Goal: Transaction & Acquisition: Download file/media

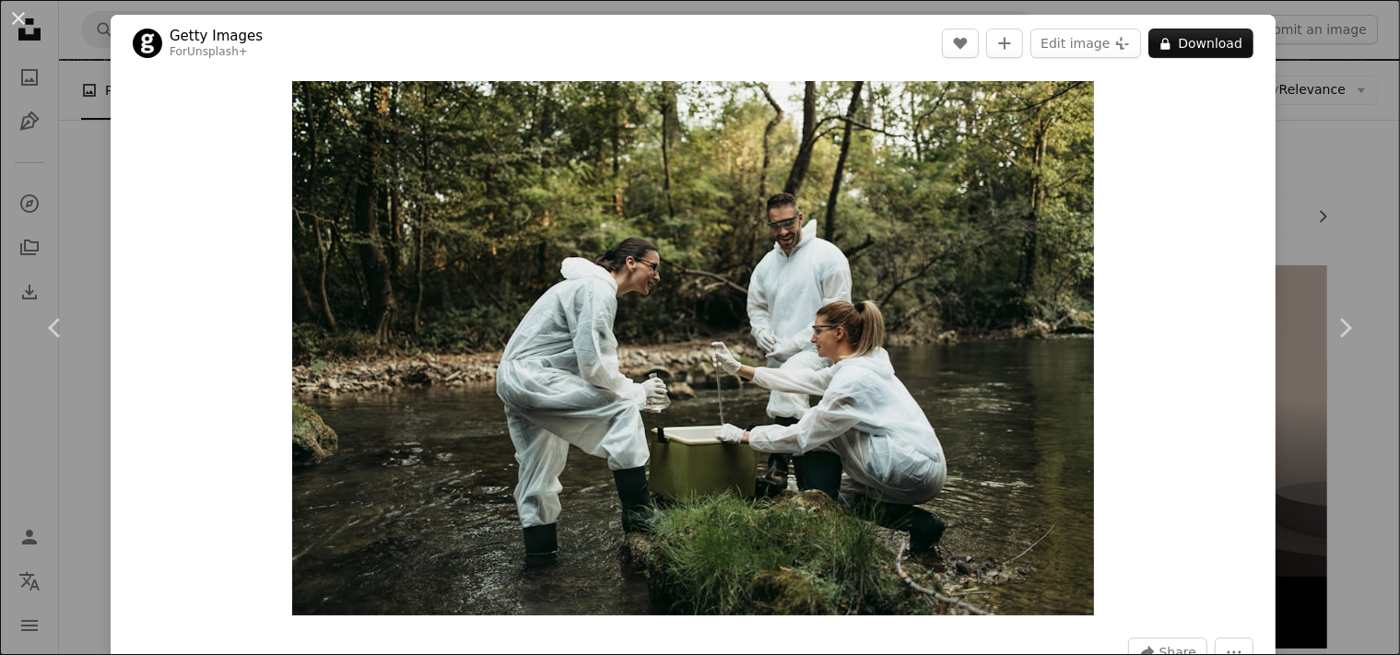
scroll to position [194, 0]
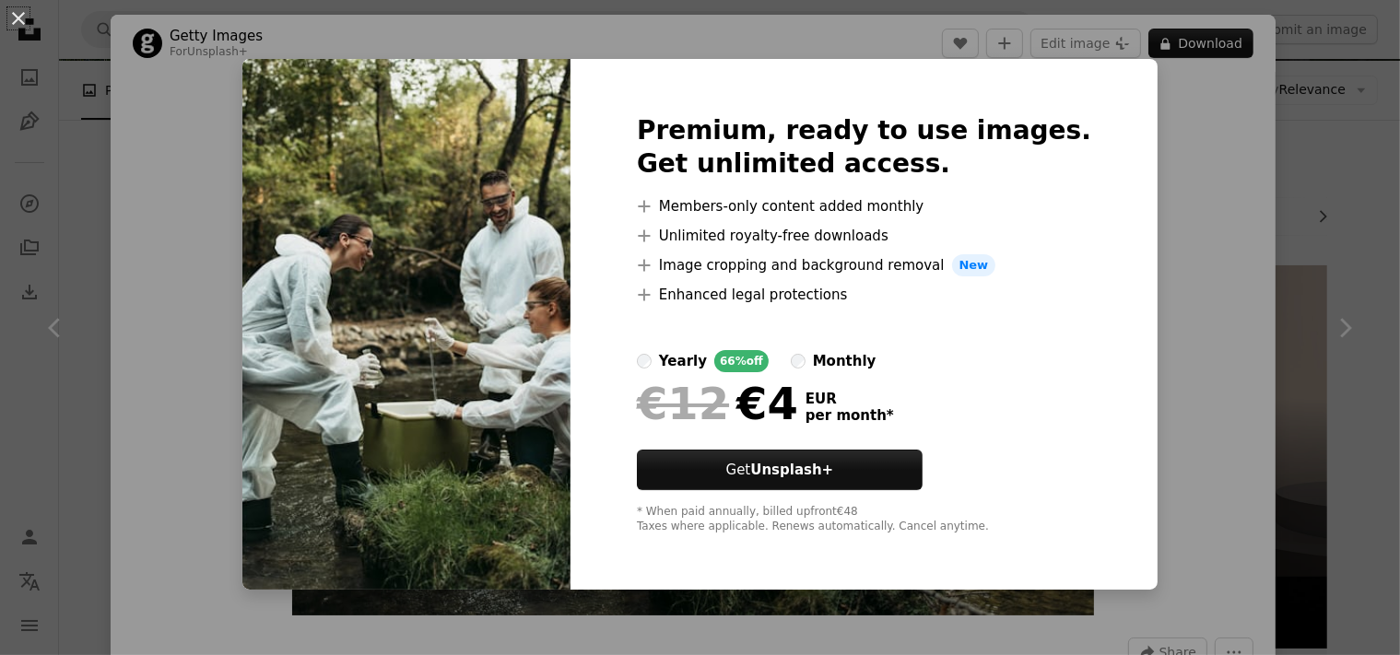
click at [1352, 198] on div "An X shape Premium, ready to use images. Get unlimited access. A plus sign Memb…" at bounding box center [700, 327] width 1400 height 655
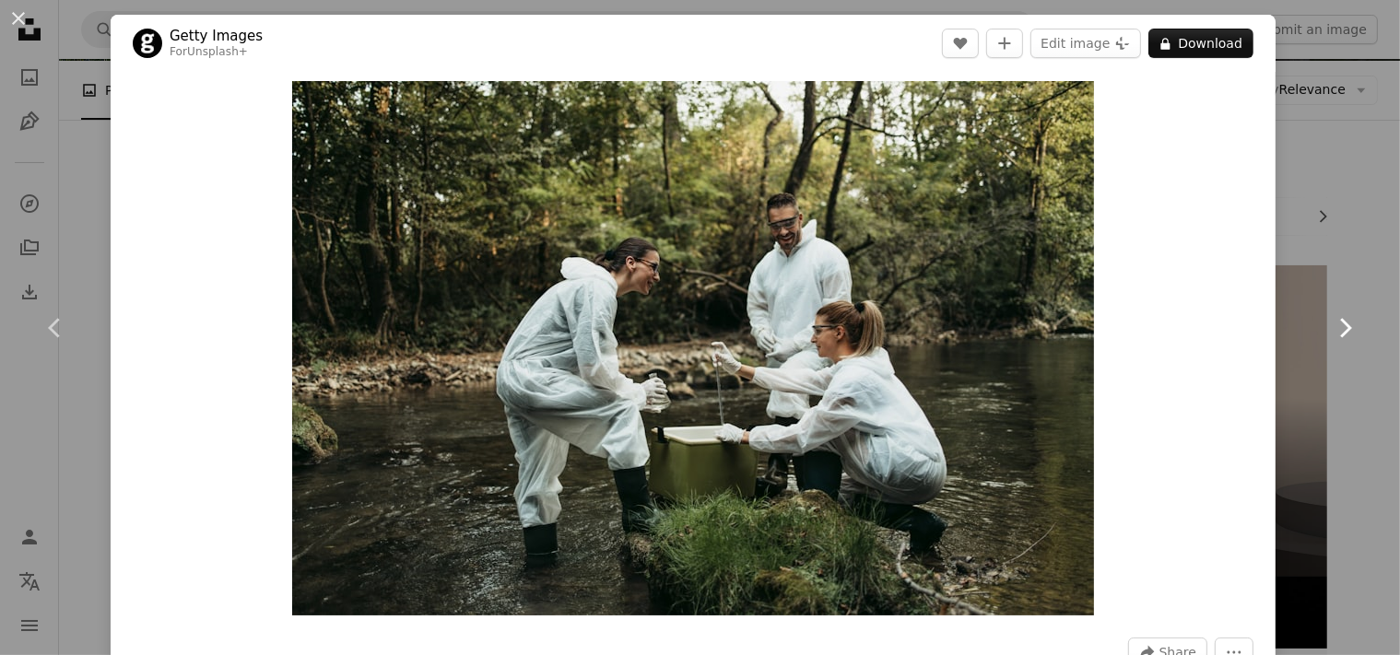
click at [1342, 326] on icon "Chevron right" at bounding box center [1344, 327] width 29 height 29
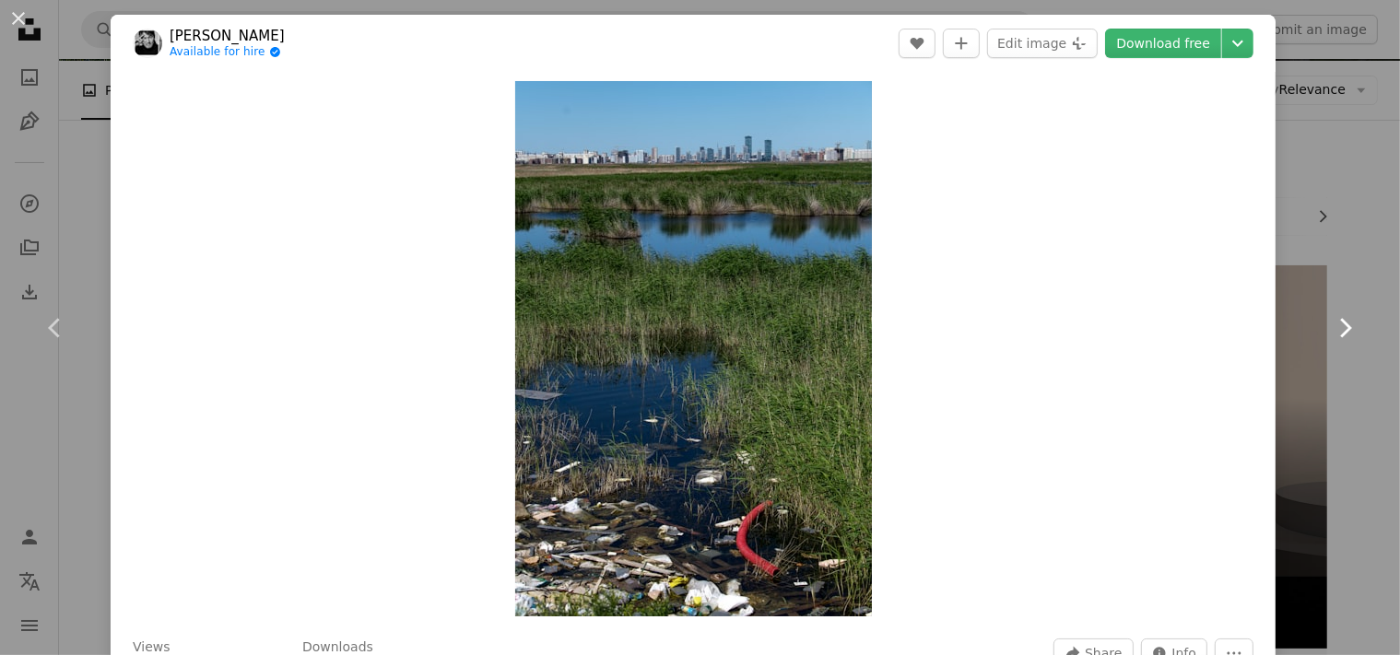
click at [1342, 326] on icon "Chevron right" at bounding box center [1344, 327] width 29 height 29
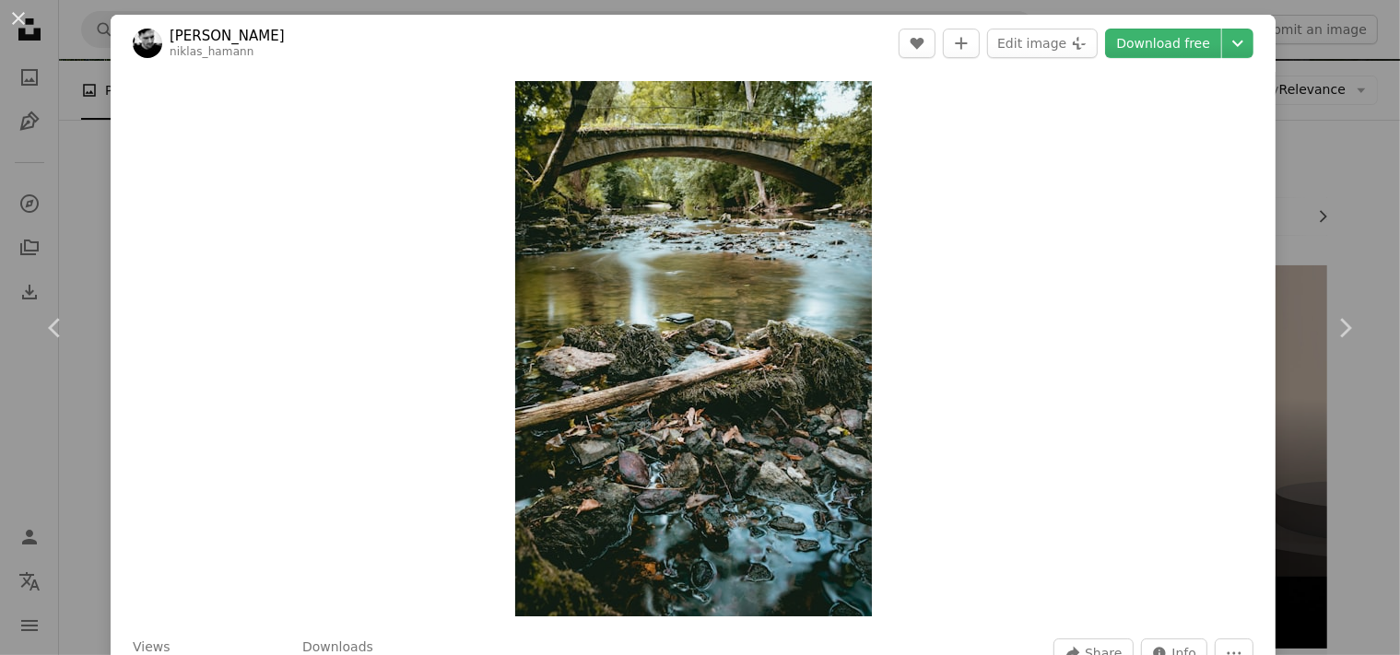
click at [1300, 49] on div "An X shape Chevron left Chevron right [PERSON_NAME] niklas_hamann A heart A plu…" at bounding box center [700, 327] width 1400 height 655
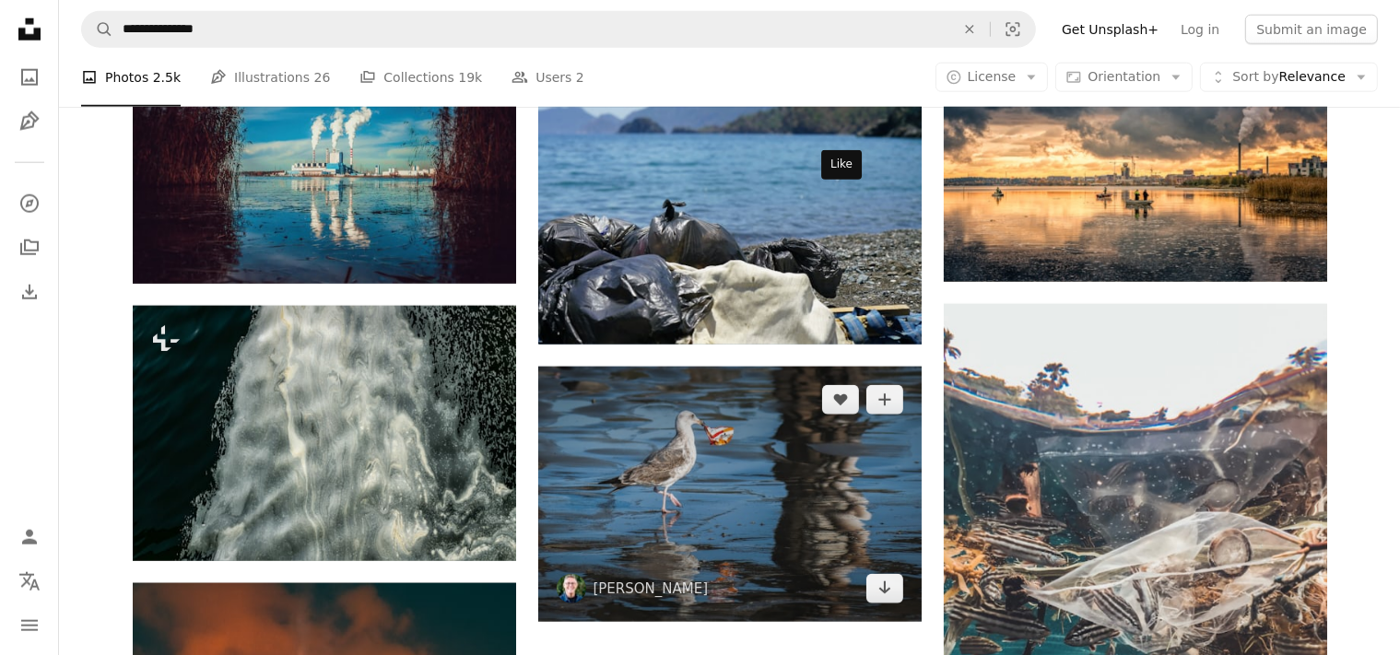
scroll to position [2043, 0]
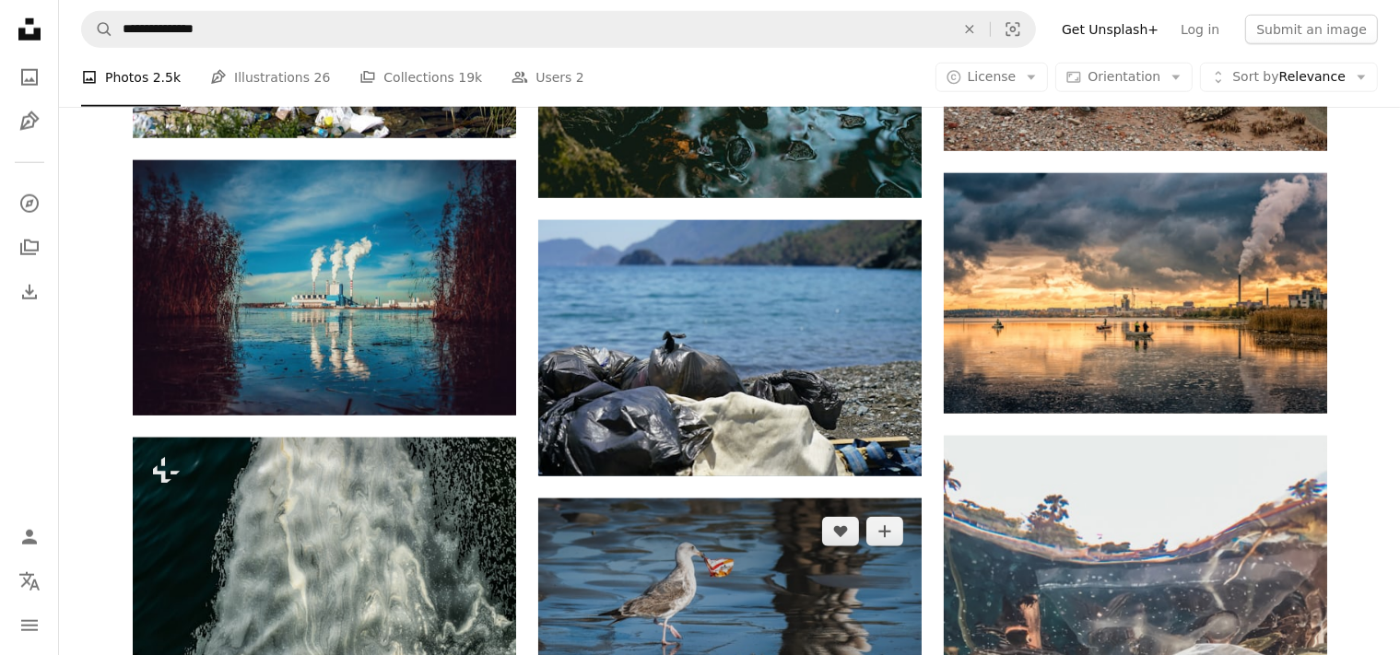
click at [737, 499] on img at bounding box center [729, 626] width 383 height 255
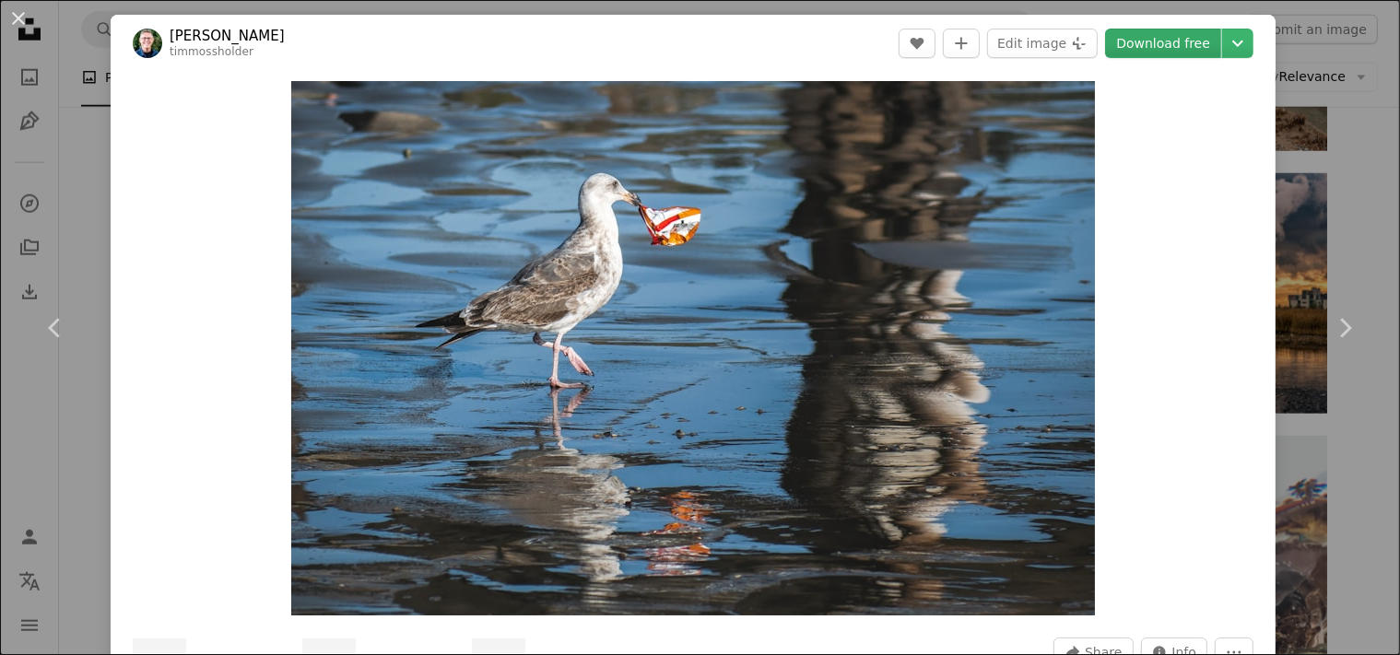
click at [1172, 40] on link "Download free" at bounding box center [1163, 43] width 116 height 29
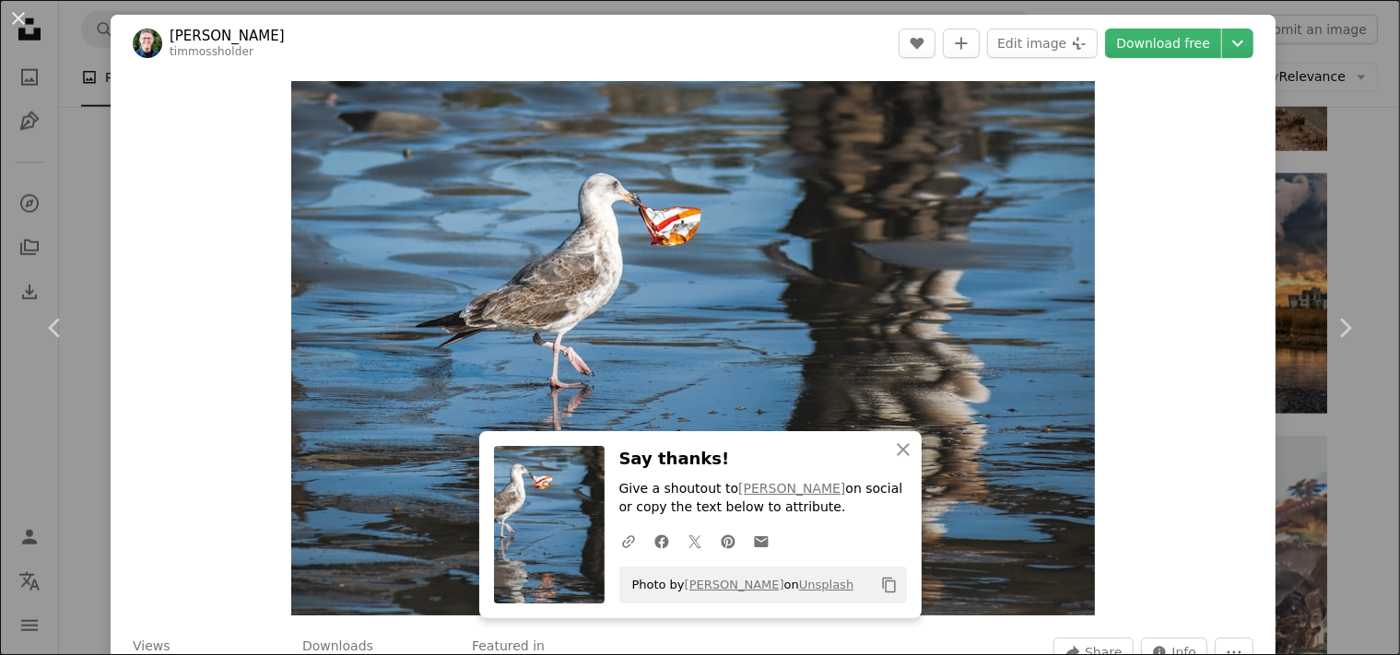
click at [1365, 35] on div "An X shape Chevron left Chevron right [PERSON_NAME] timmossholder A heart A plu…" at bounding box center [700, 327] width 1400 height 655
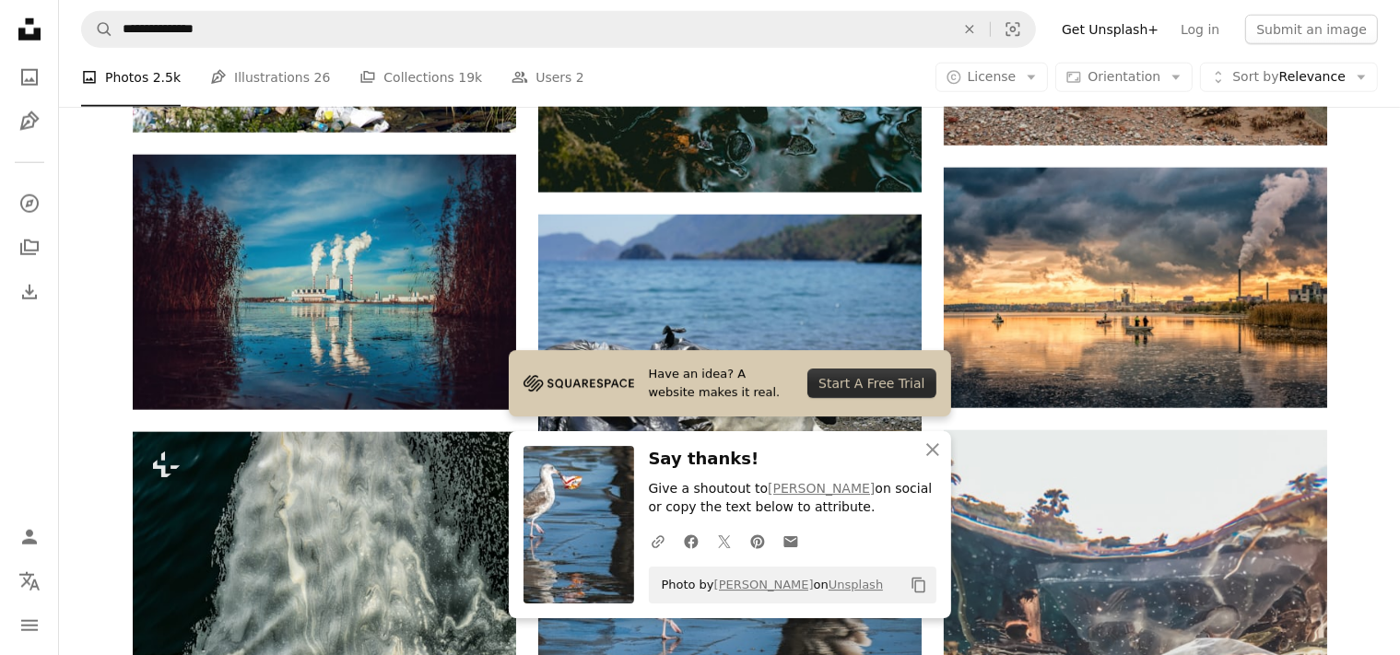
scroll to position [2530, 0]
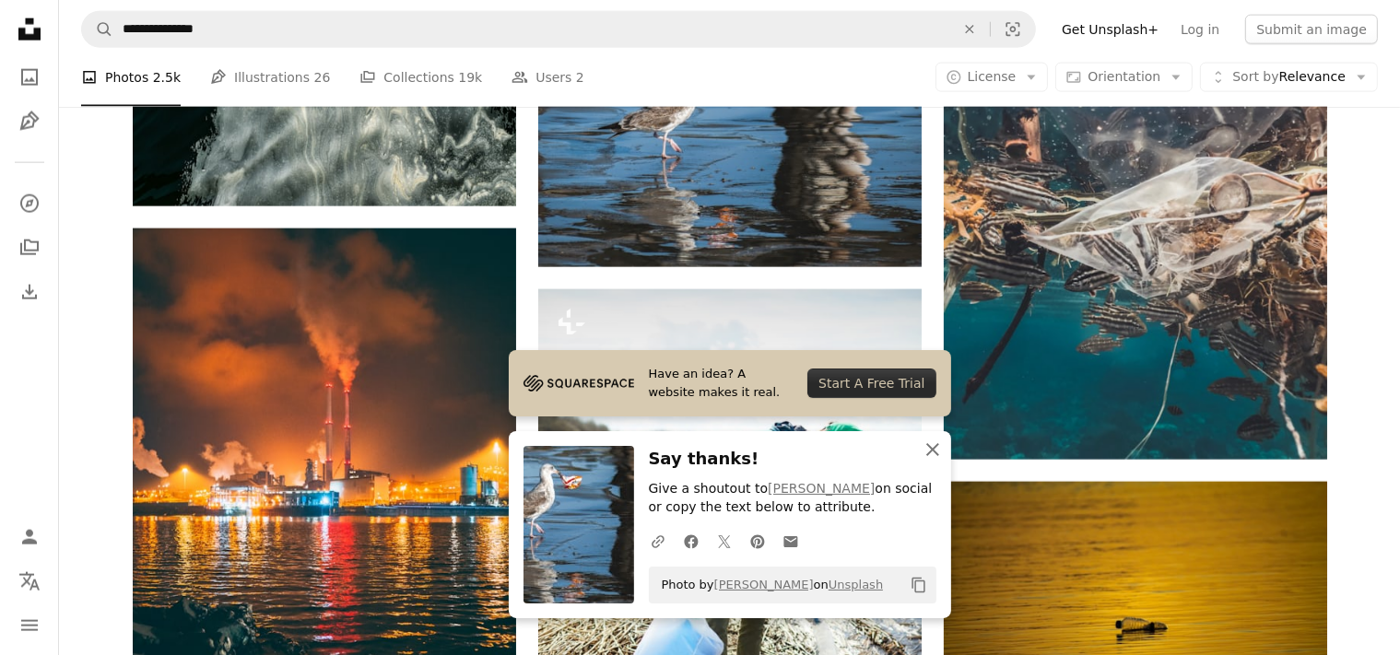
click at [929, 448] on icon "An X shape" at bounding box center [933, 450] width 22 height 22
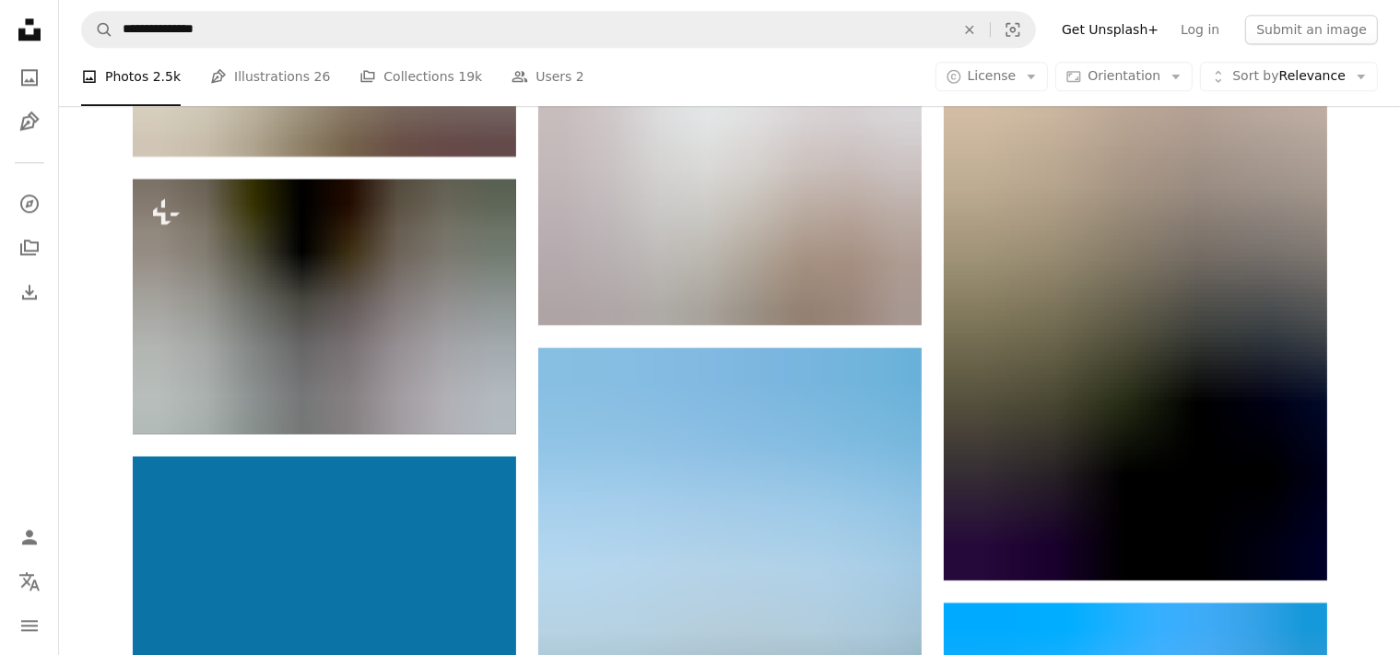
scroll to position [5158, 0]
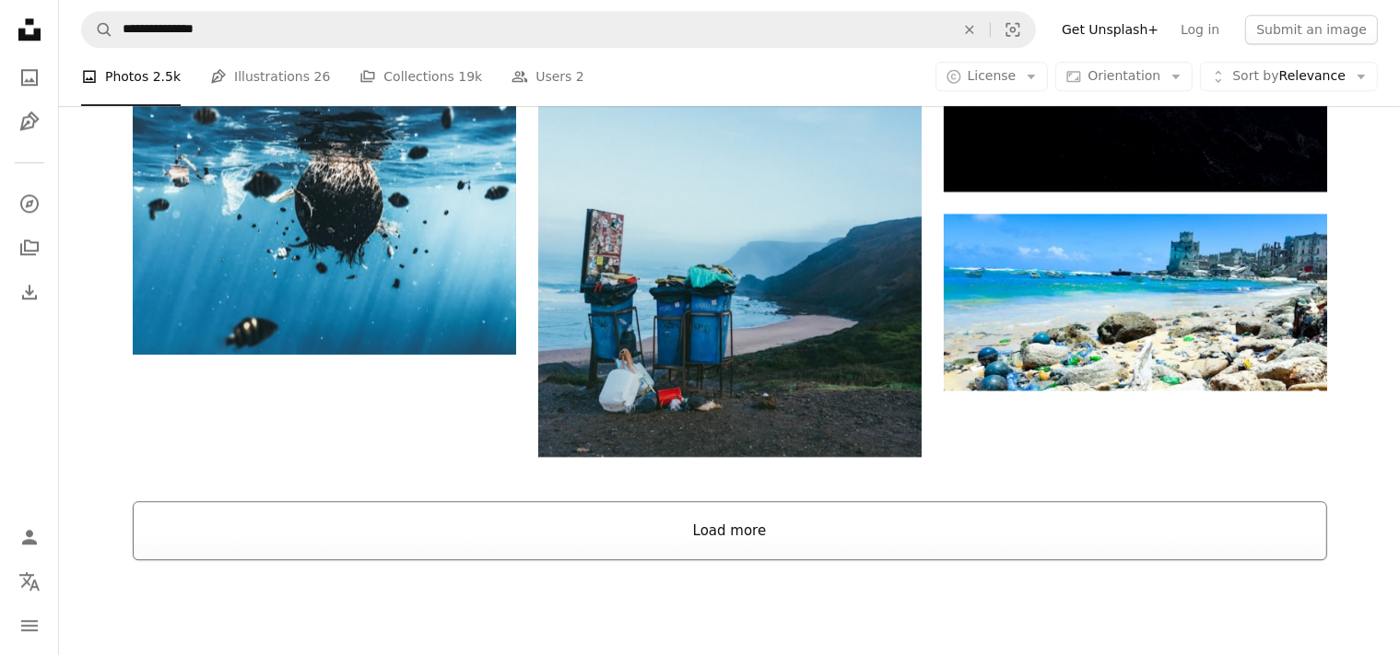
click at [721, 501] on button "Load more" at bounding box center [730, 530] width 1194 height 59
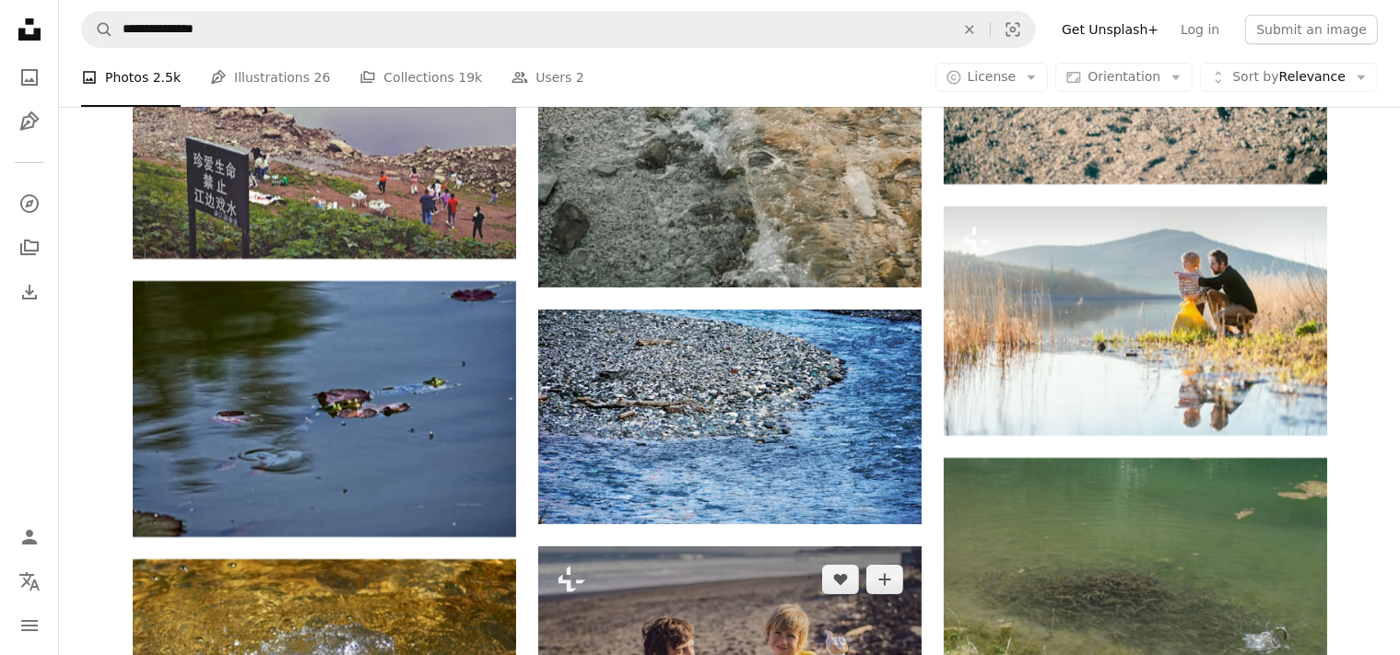
scroll to position [14307, 0]
